Goal: Entertainment & Leisure: Consume media (video, audio)

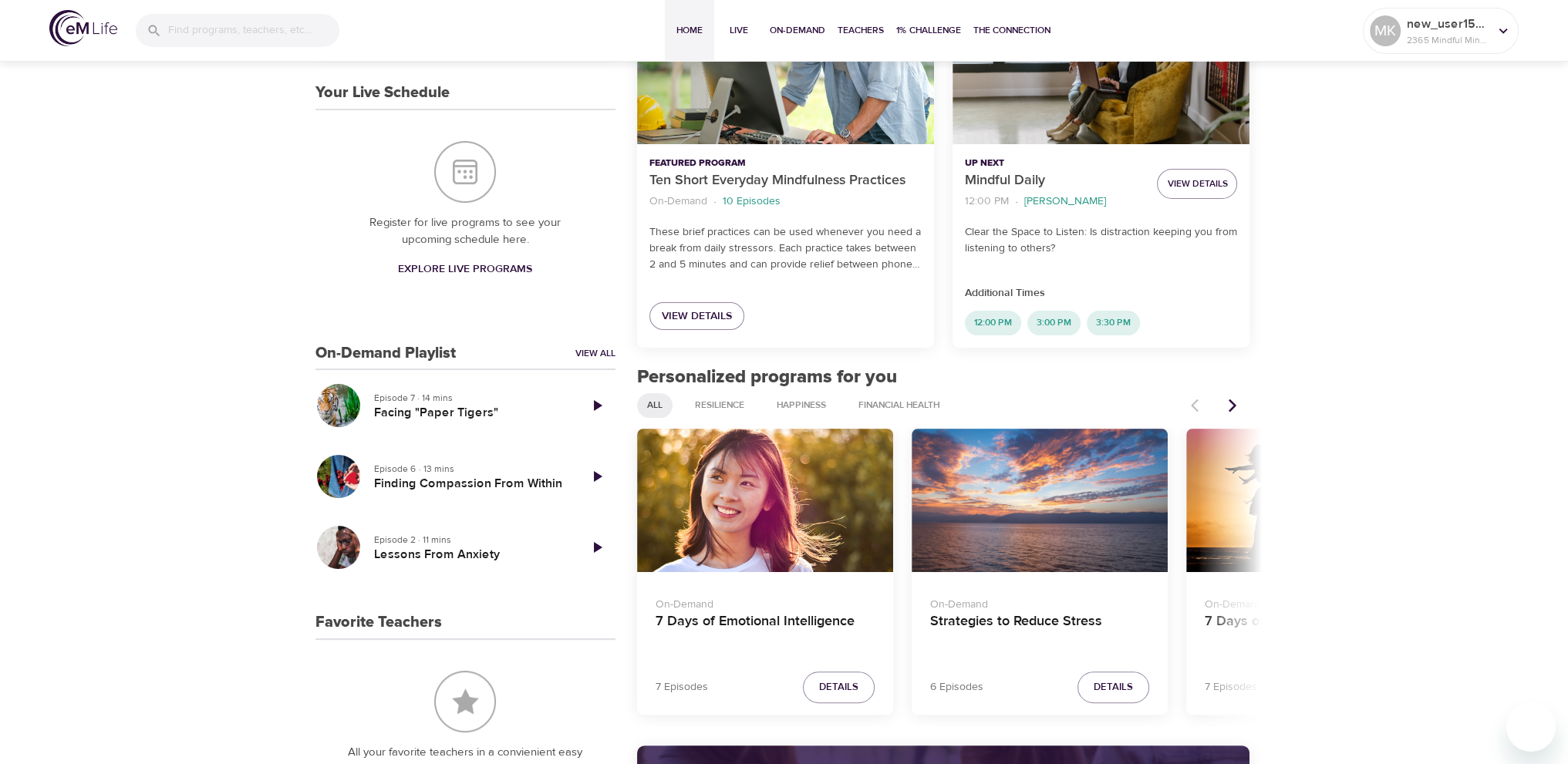
scroll to position [385, 0]
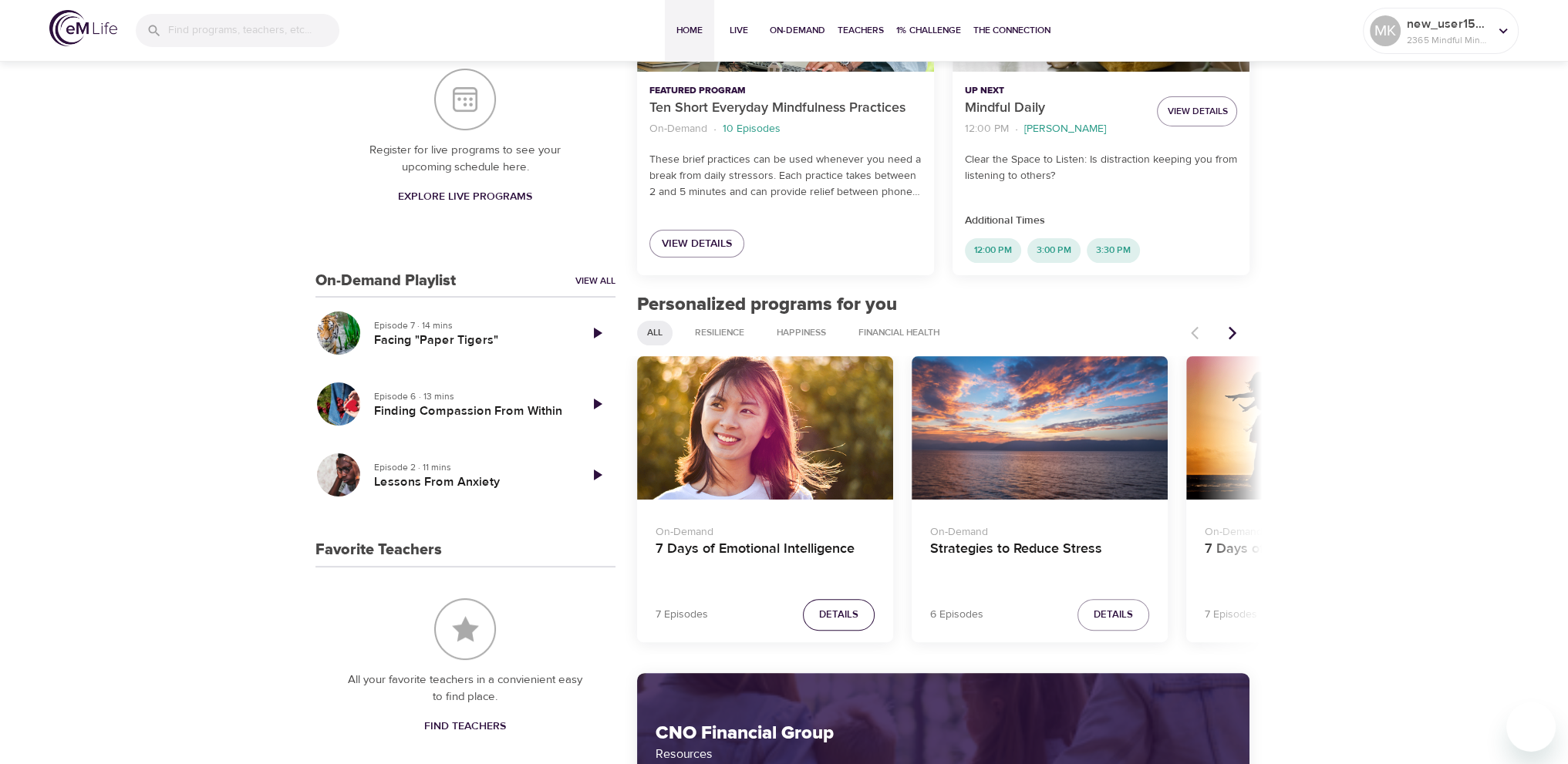
click at [839, 600] on button "Details" at bounding box center [838, 614] width 72 height 32
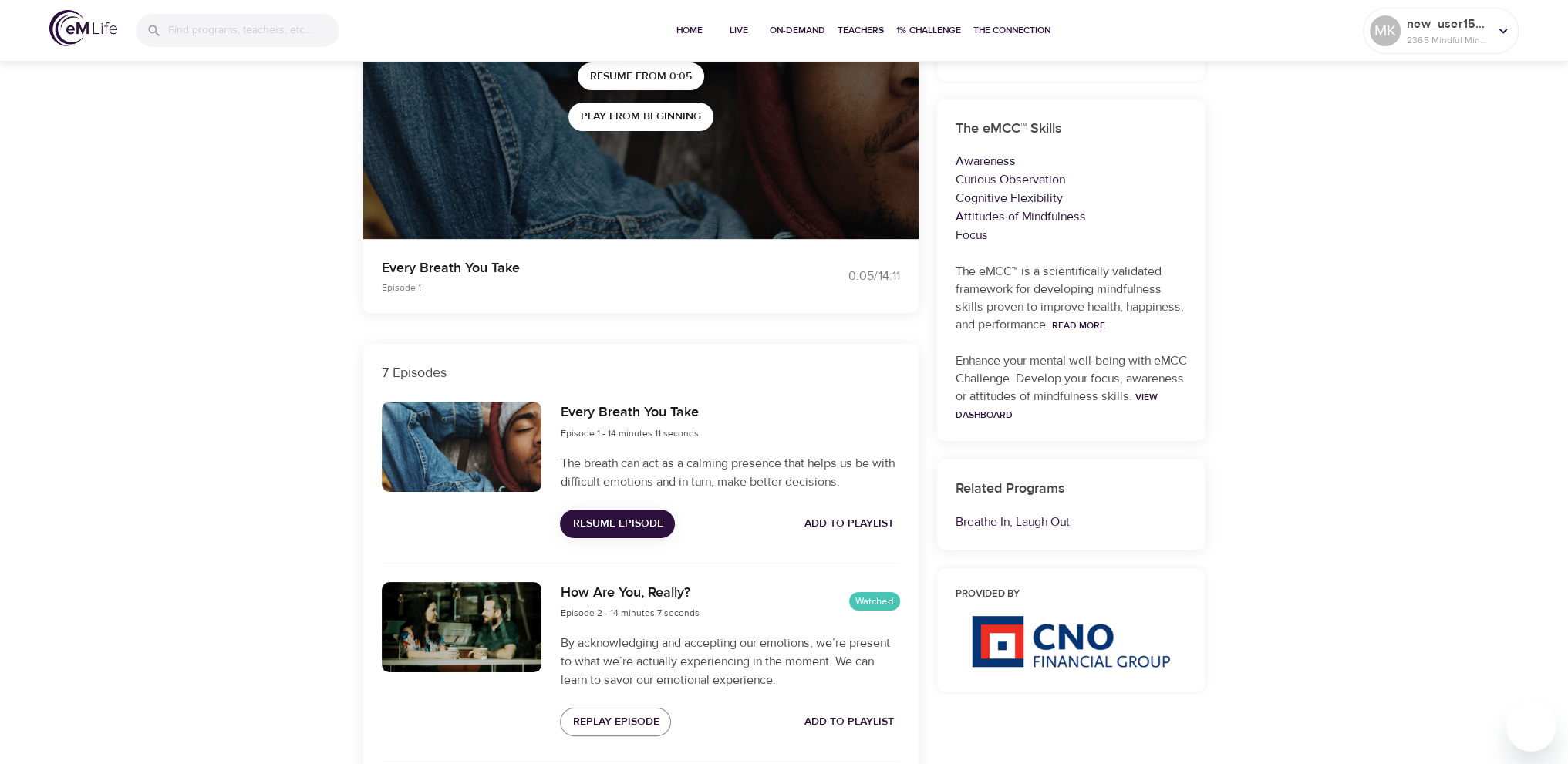
scroll to position [77, 0]
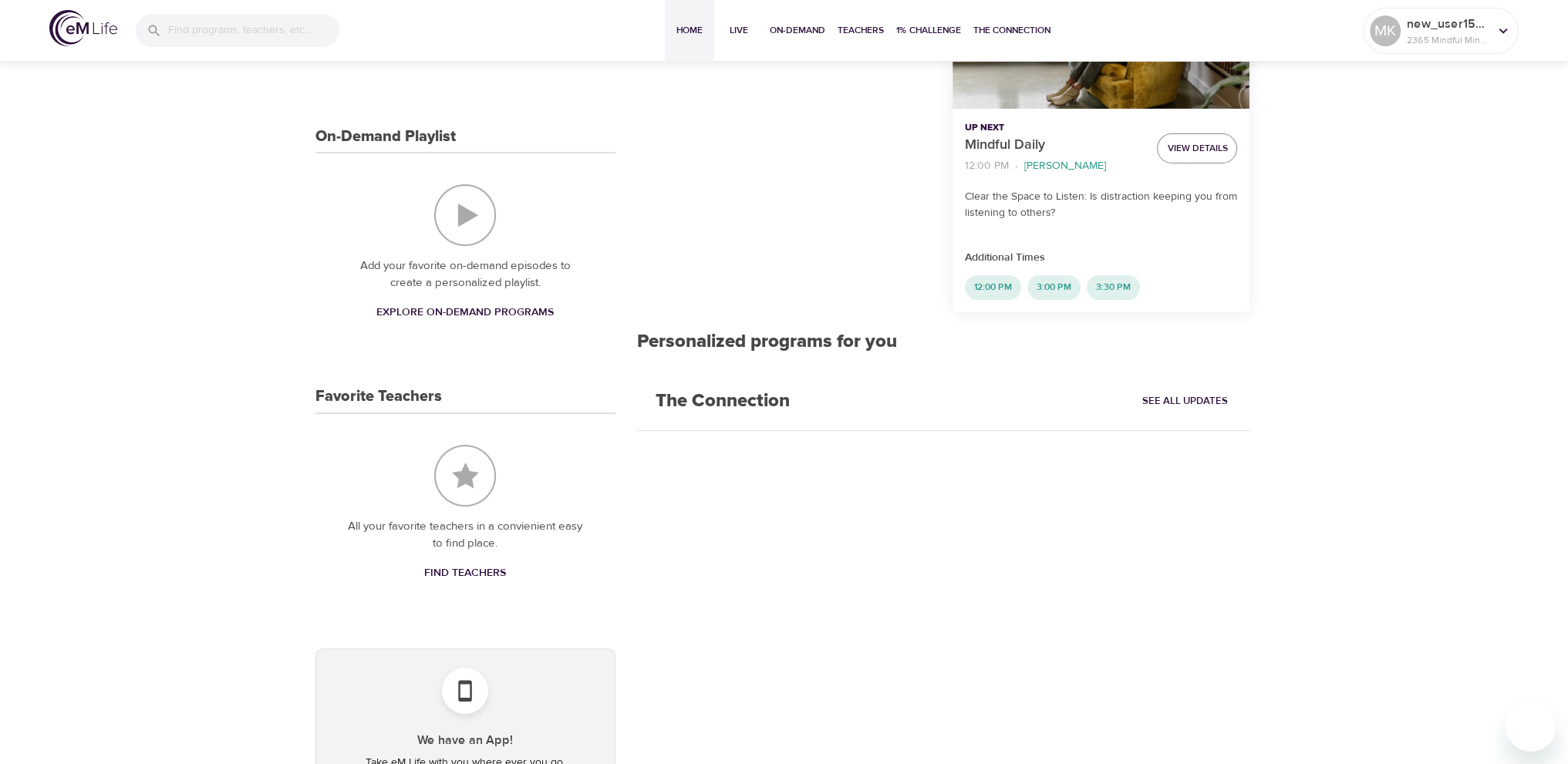
scroll to position [385, 0]
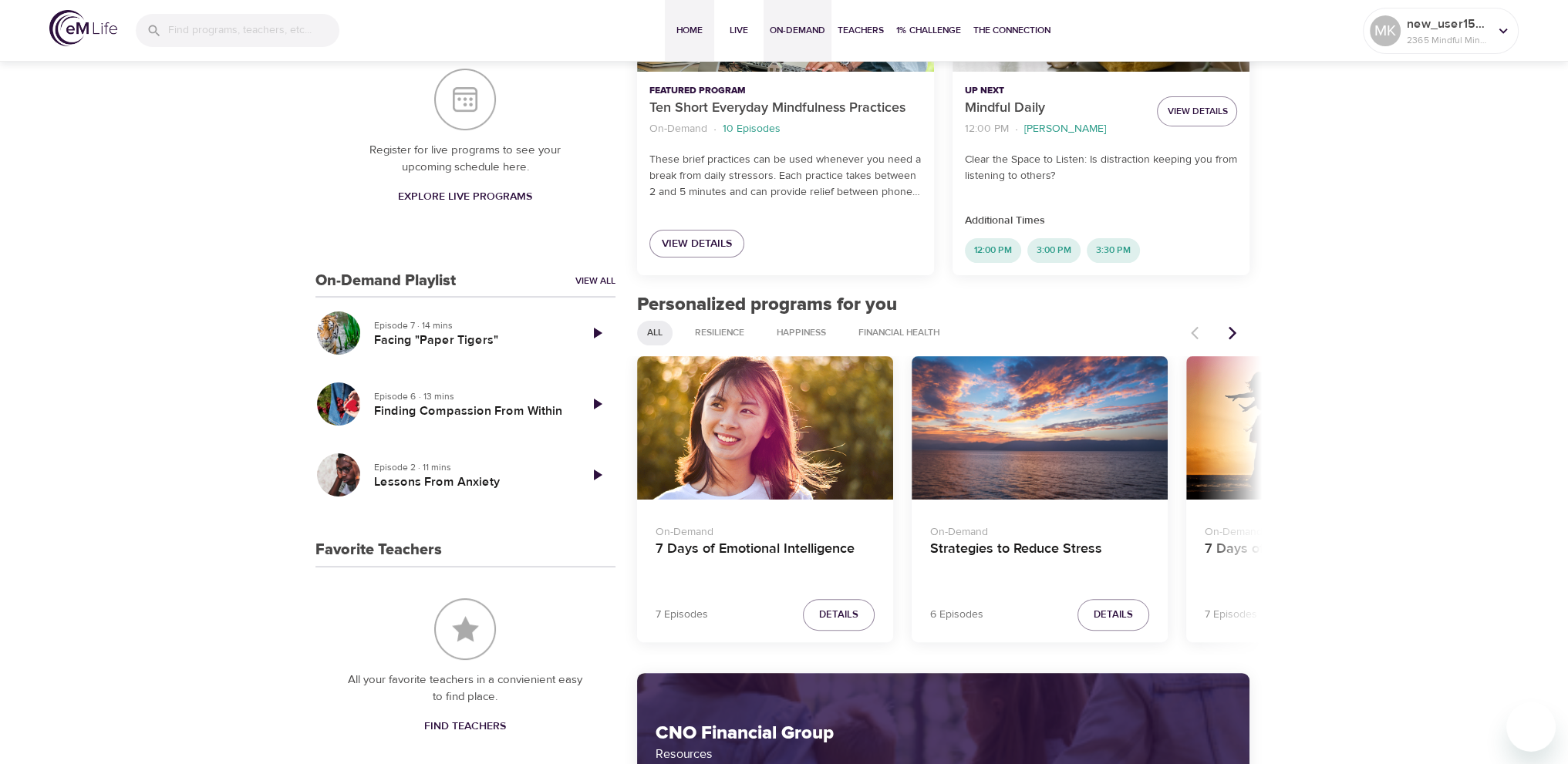
click at [799, 33] on span "On-Demand" at bounding box center [797, 31] width 55 height 16
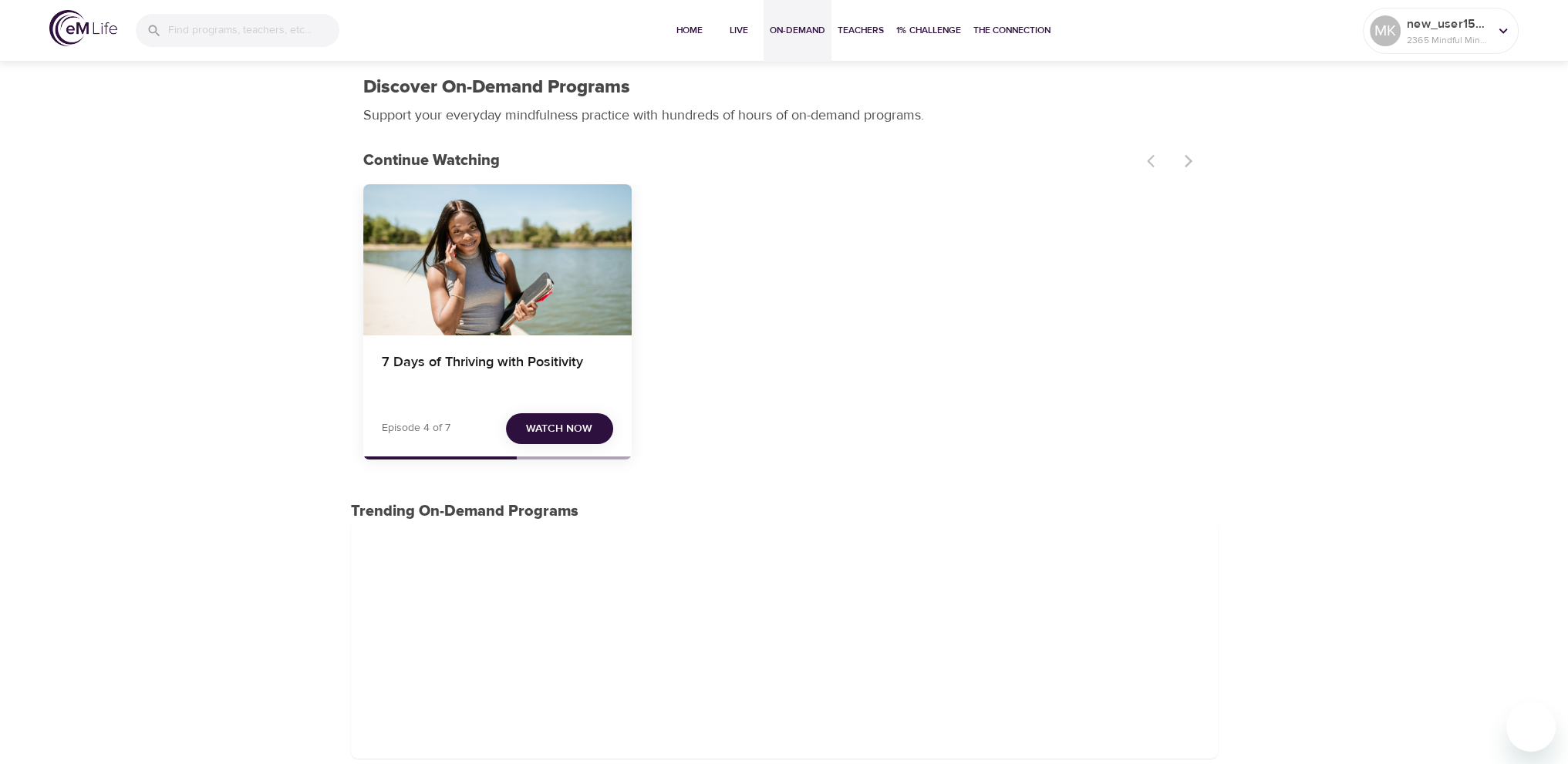
click at [540, 427] on span "Watch Now" at bounding box center [559, 429] width 66 height 19
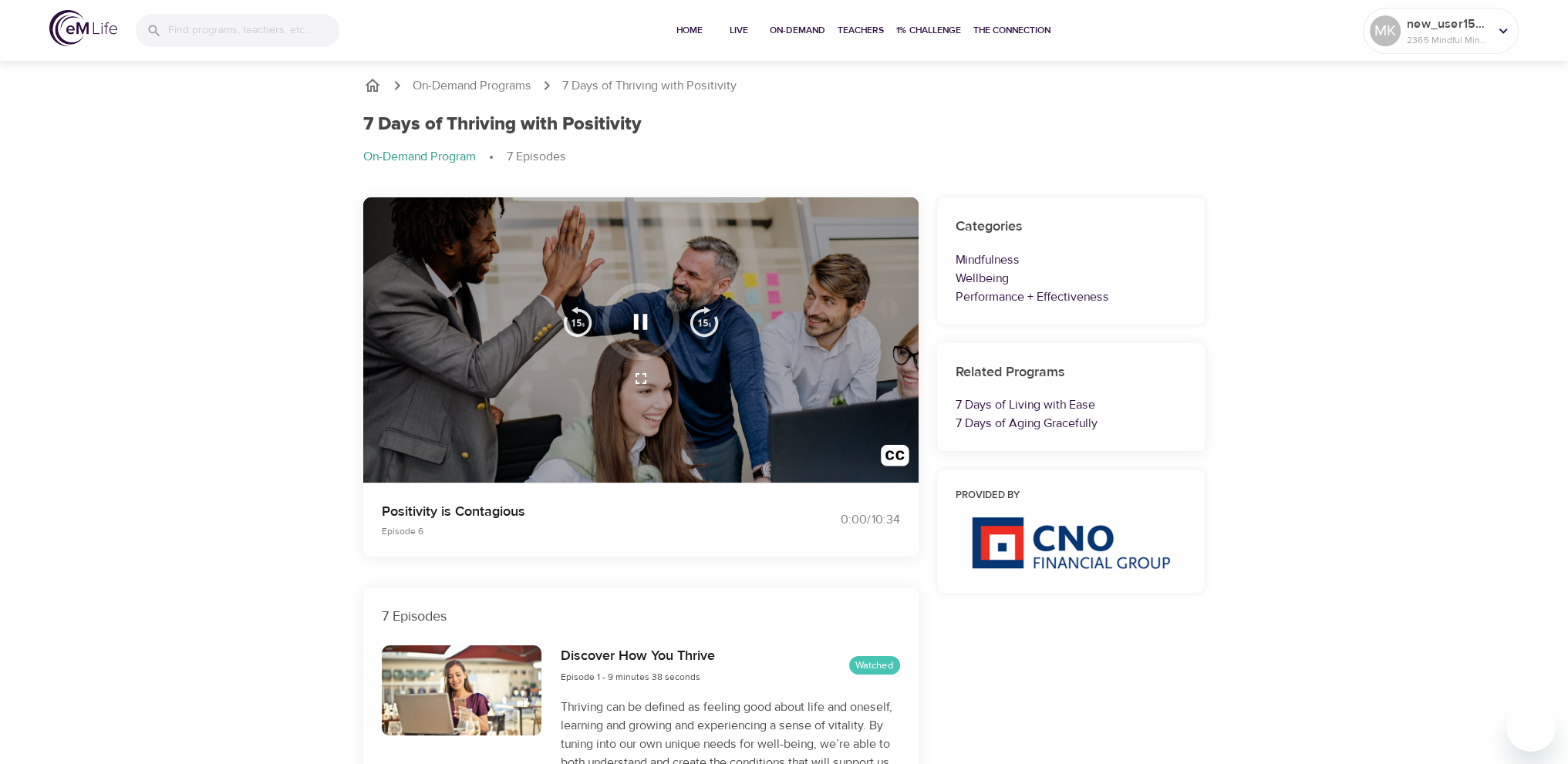
click at [648, 318] on icon "button" at bounding box center [641, 322] width 27 height 27
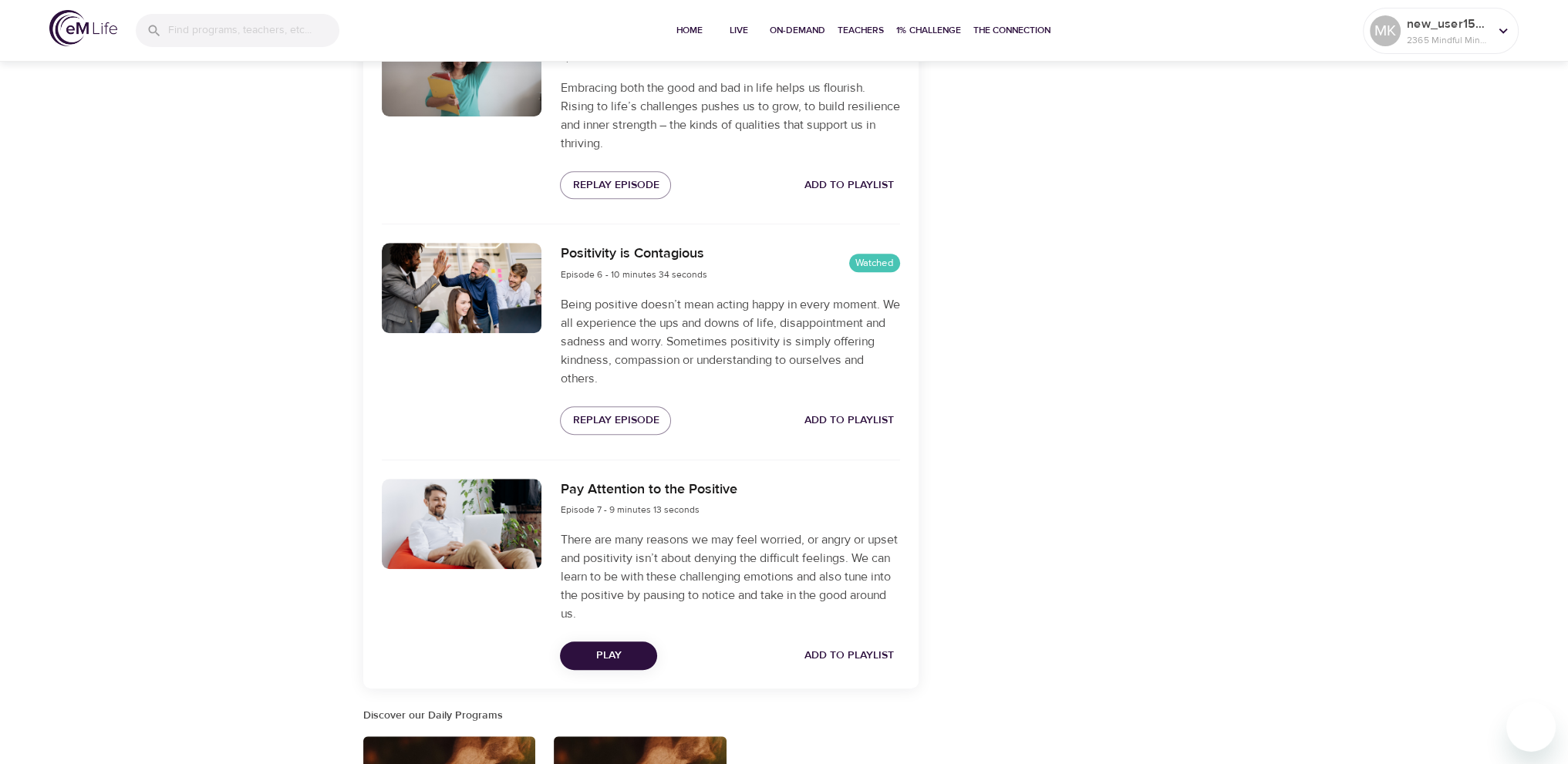
scroll to position [1542, 0]
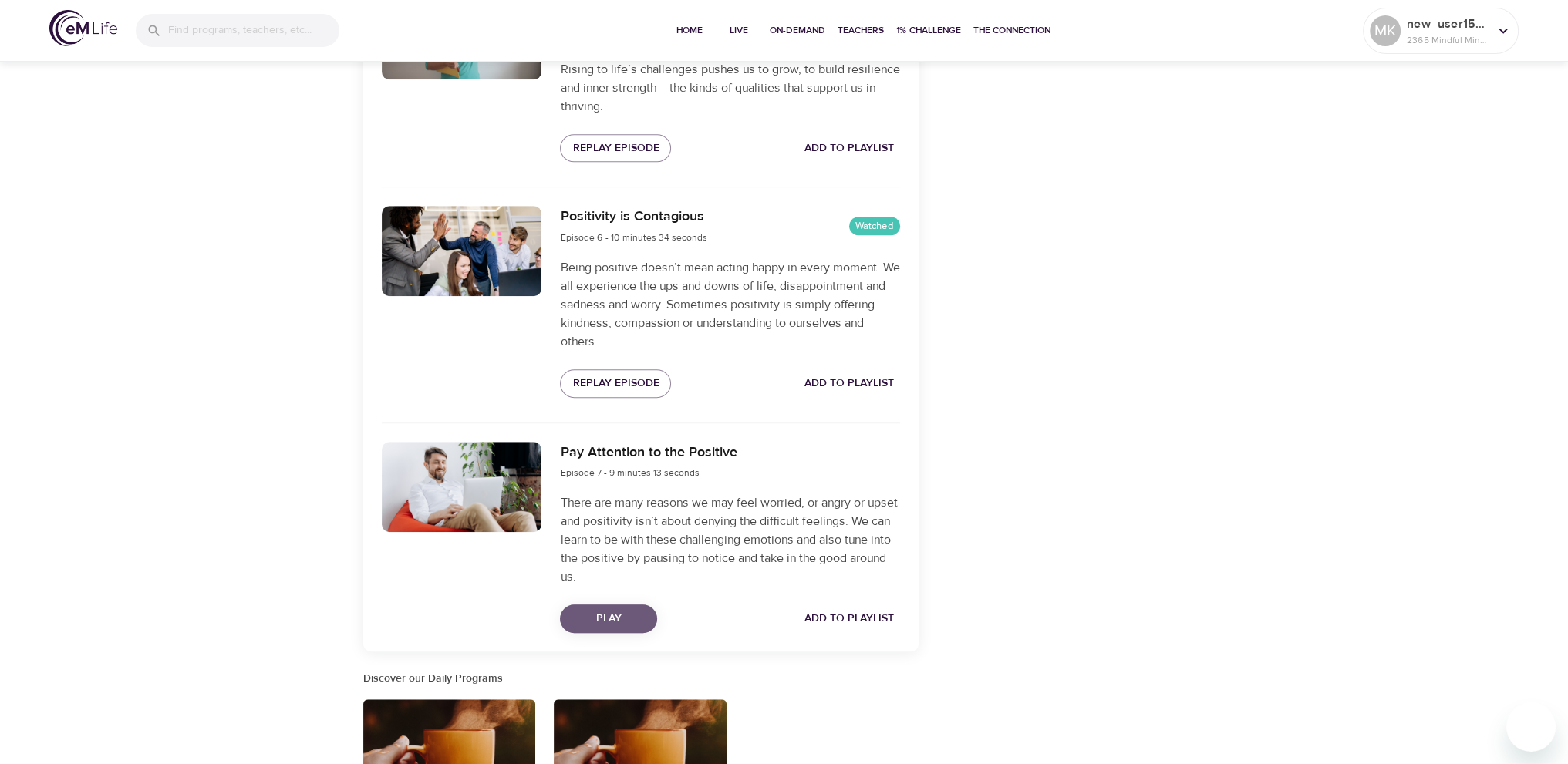
click at [605, 623] on span "Play" at bounding box center [609, 618] width 73 height 19
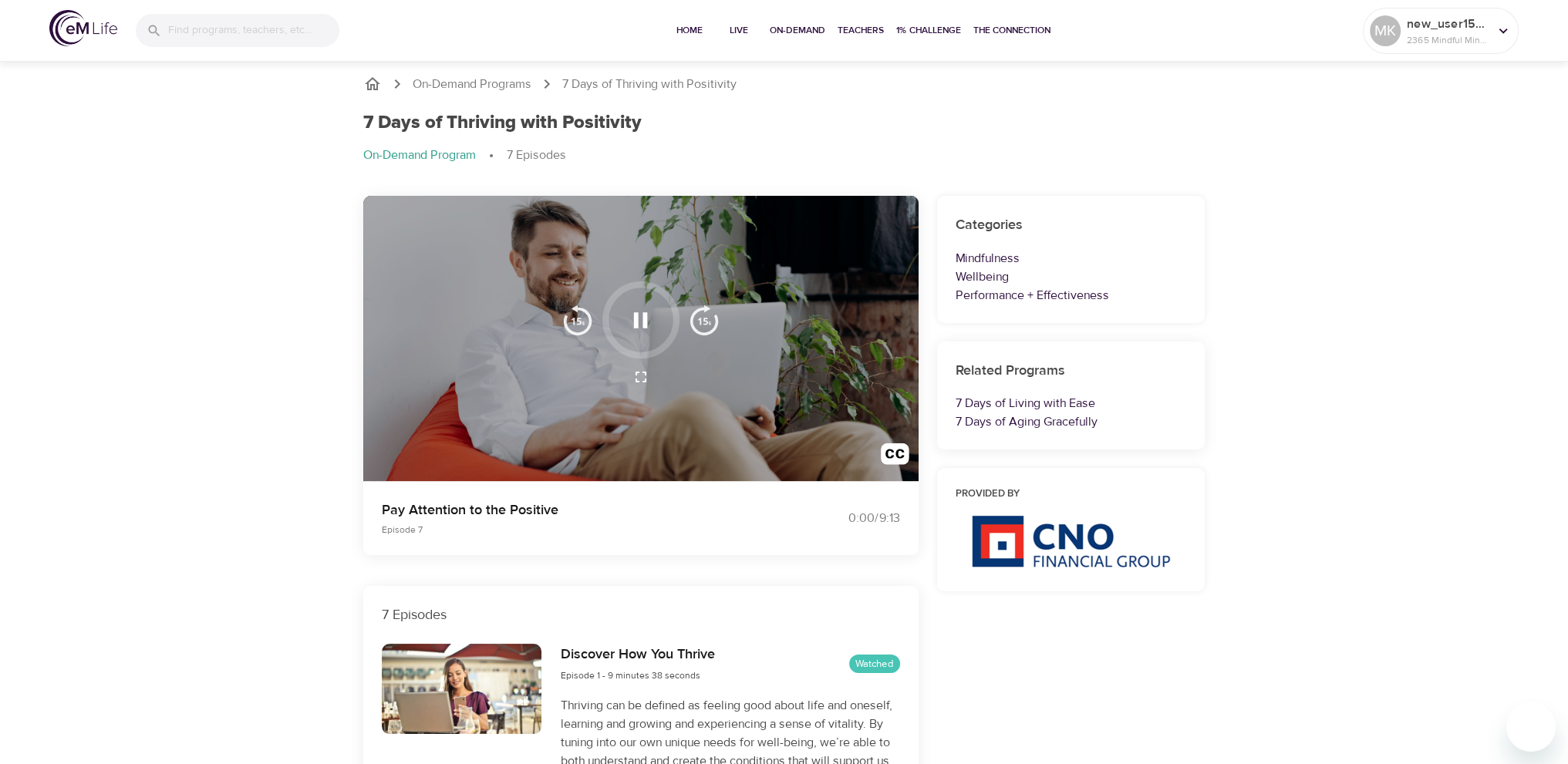
scroll to position [0, 0]
